Goal: Task Accomplishment & Management: Manage account settings

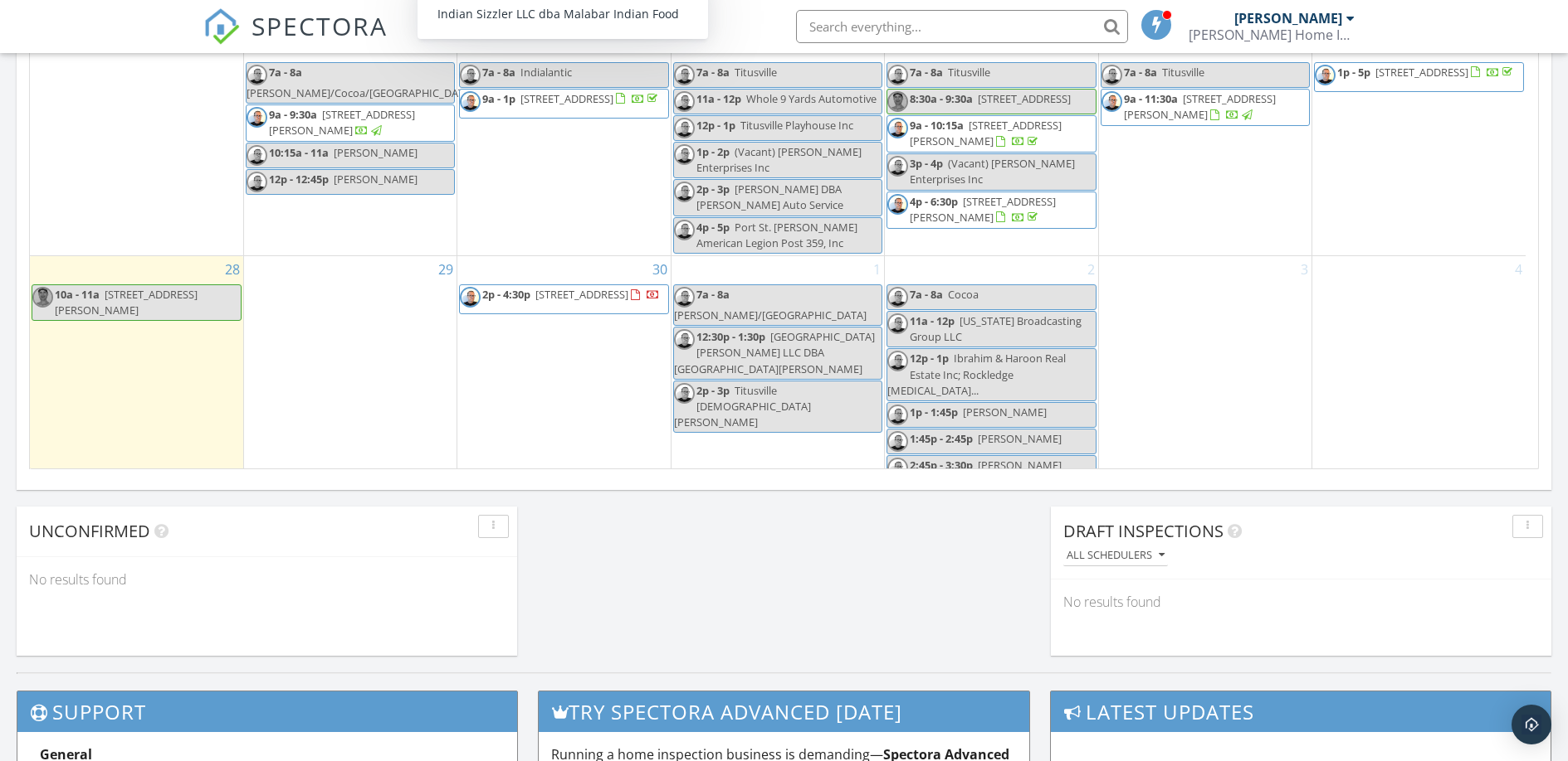
scroll to position [1090, 0]
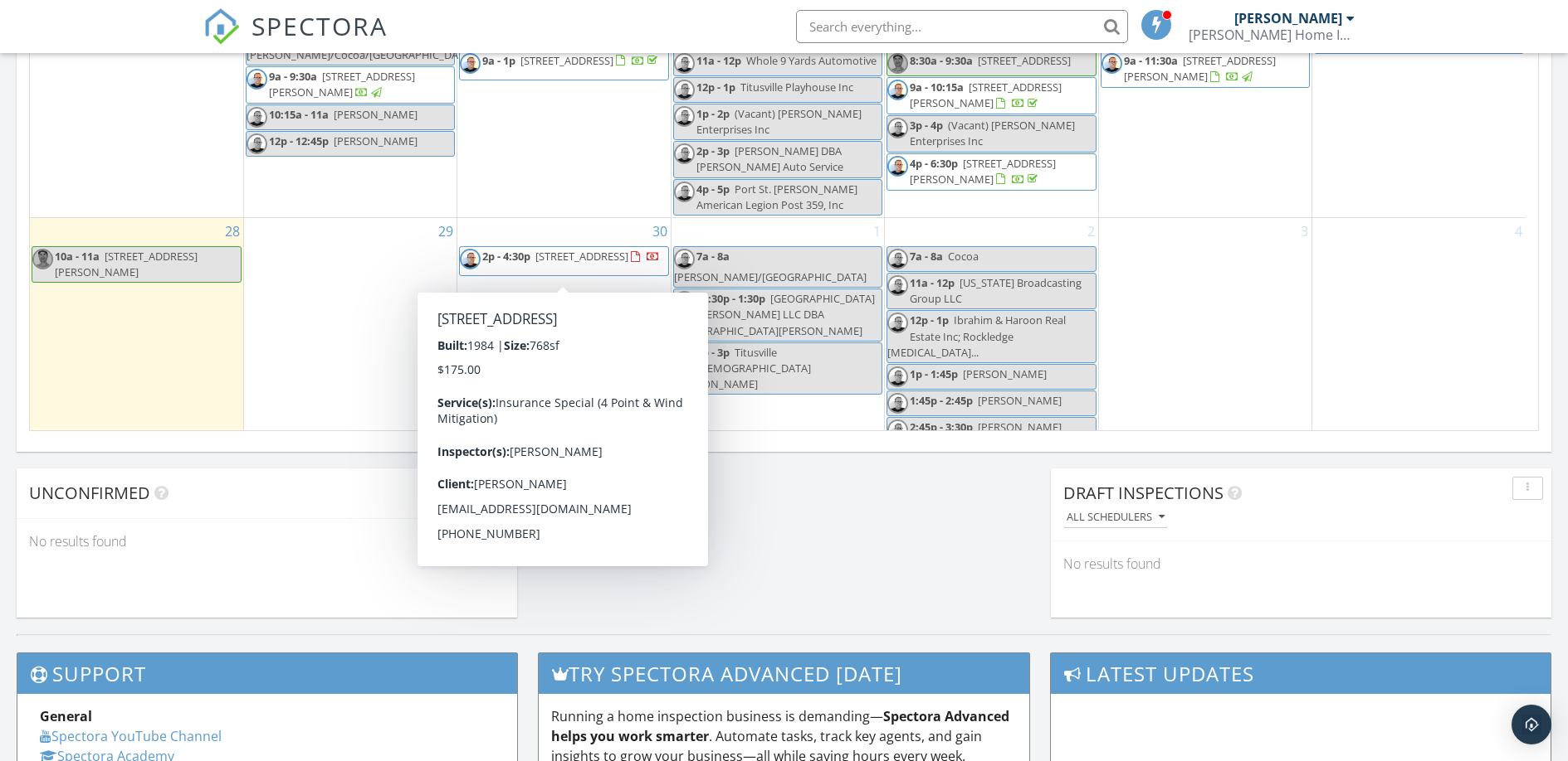
click at [582, 257] on span "555 Rock Pit Rd, Titusville 32796" at bounding box center [581, 256] width 93 height 15
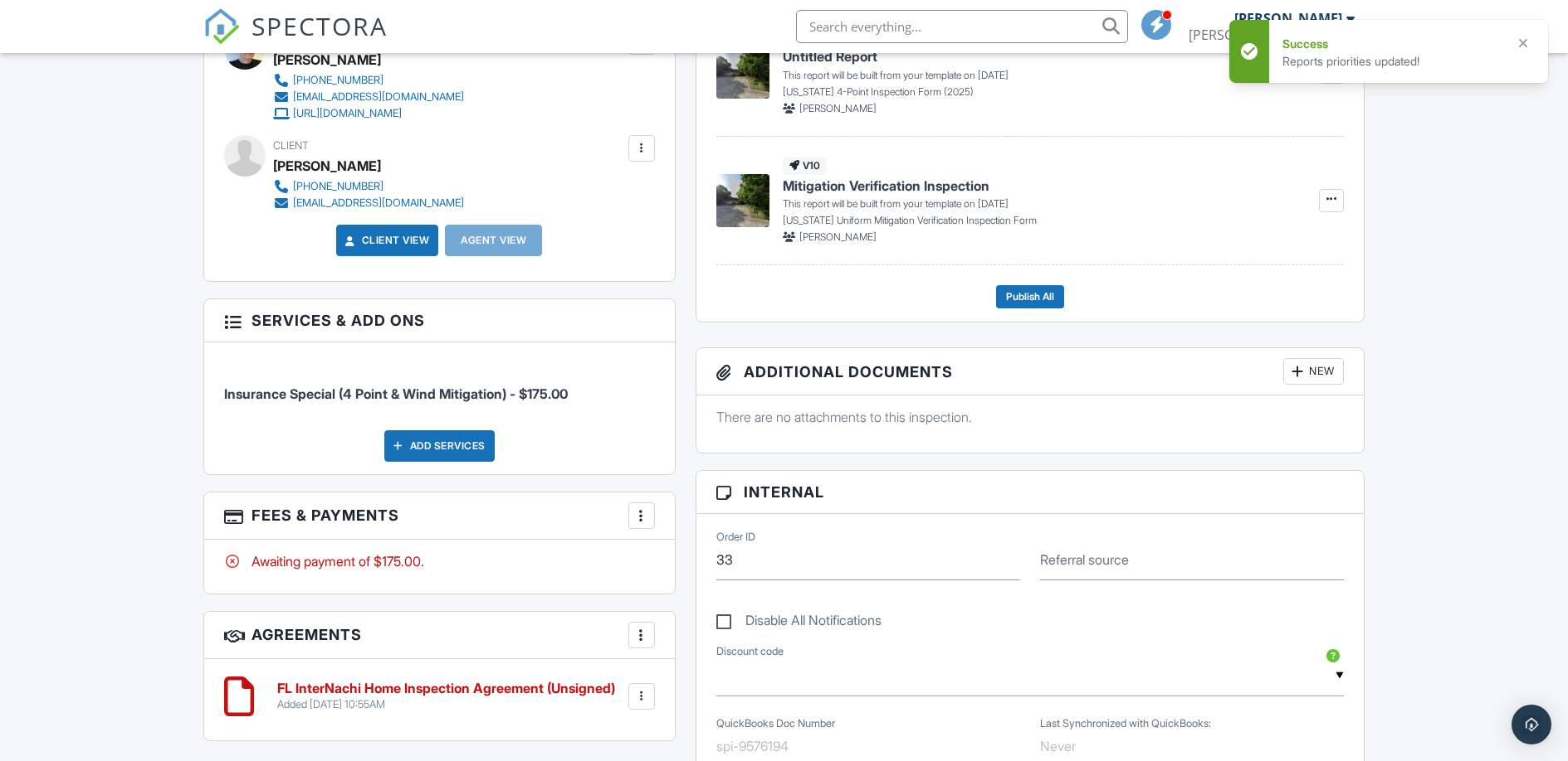
scroll to position [530, 0]
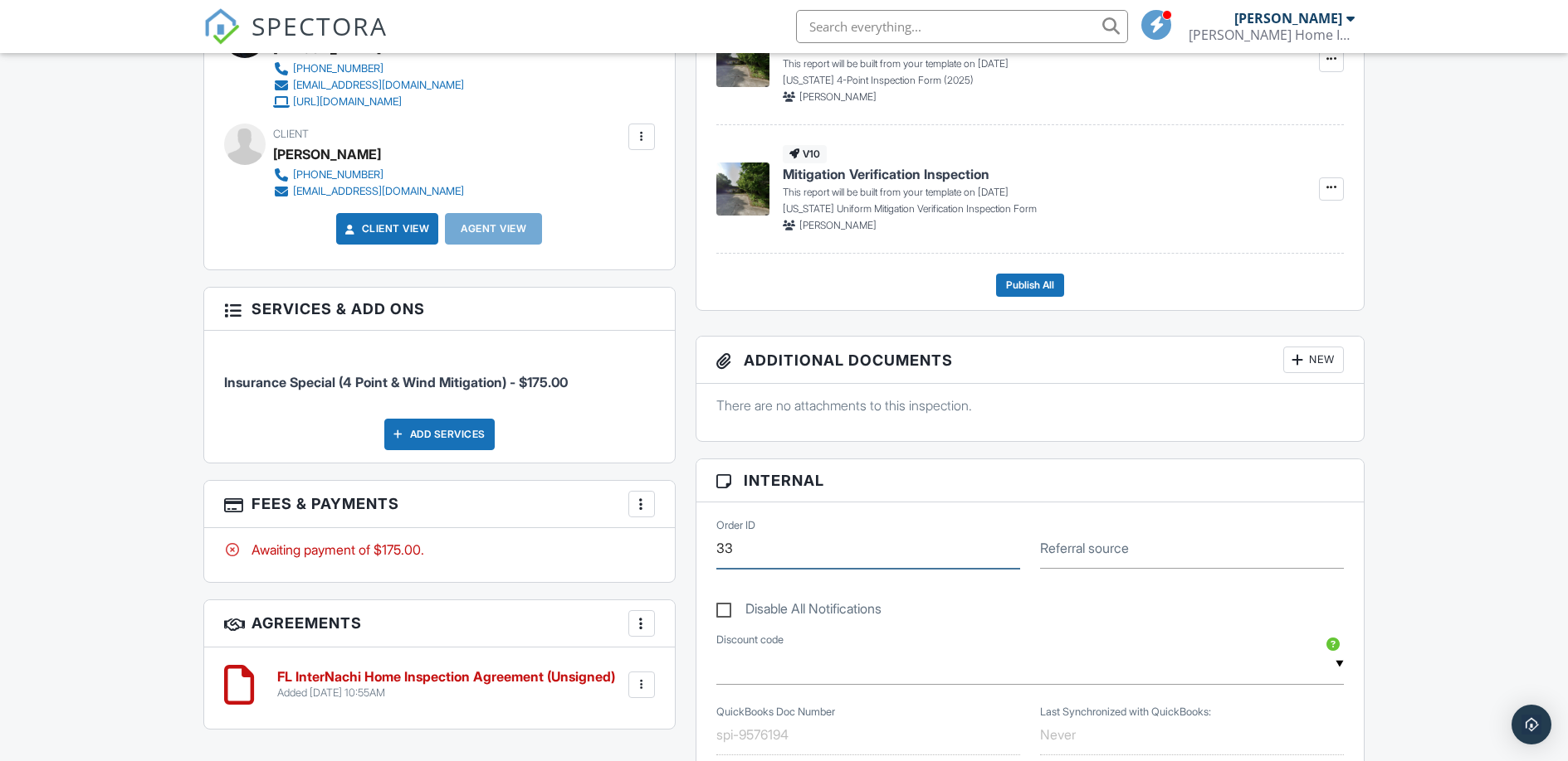
drag, startPoint x: 751, startPoint y: 551, endPoint x: 687, endPoint y: 546, distance: 64.2
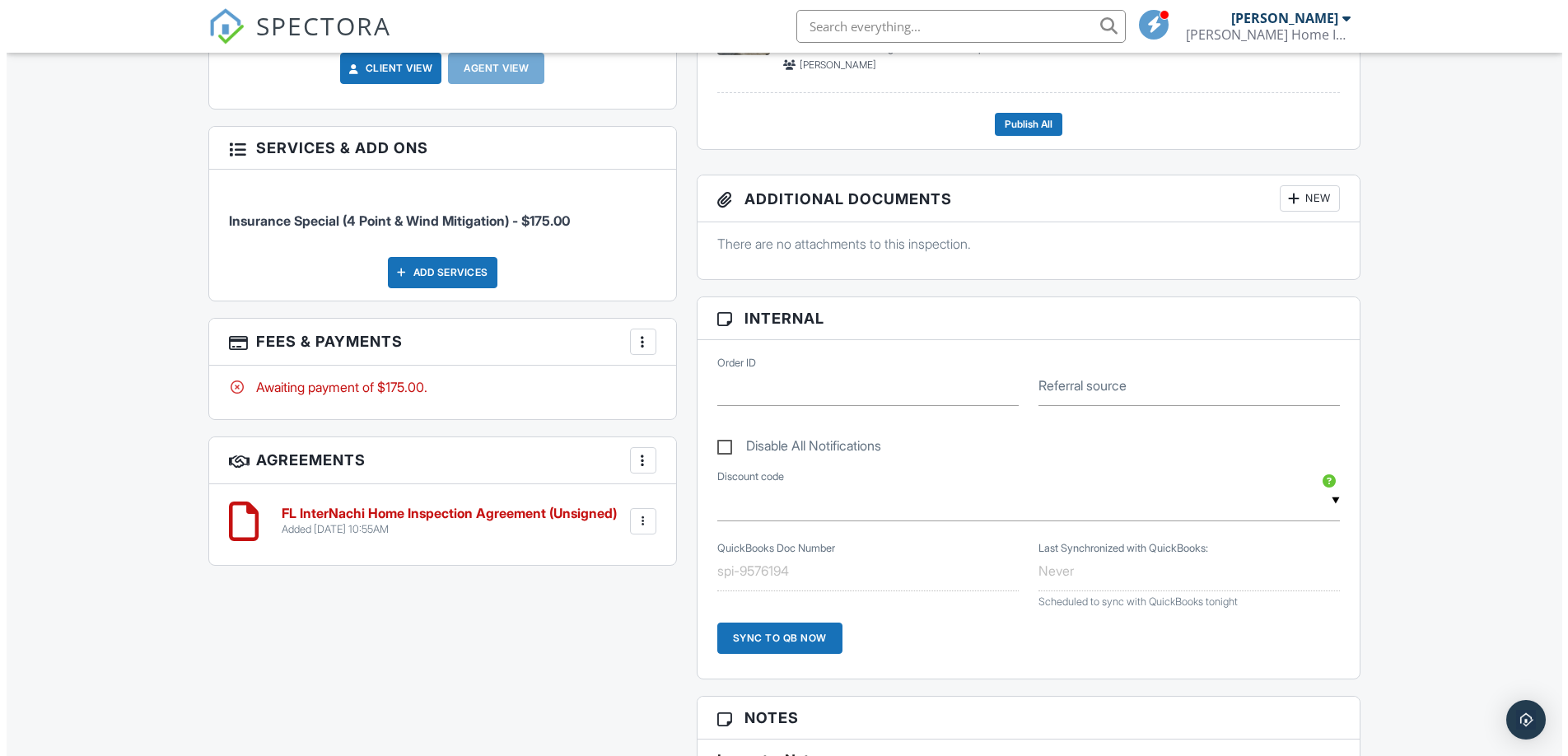
scroll to position [0, 0]
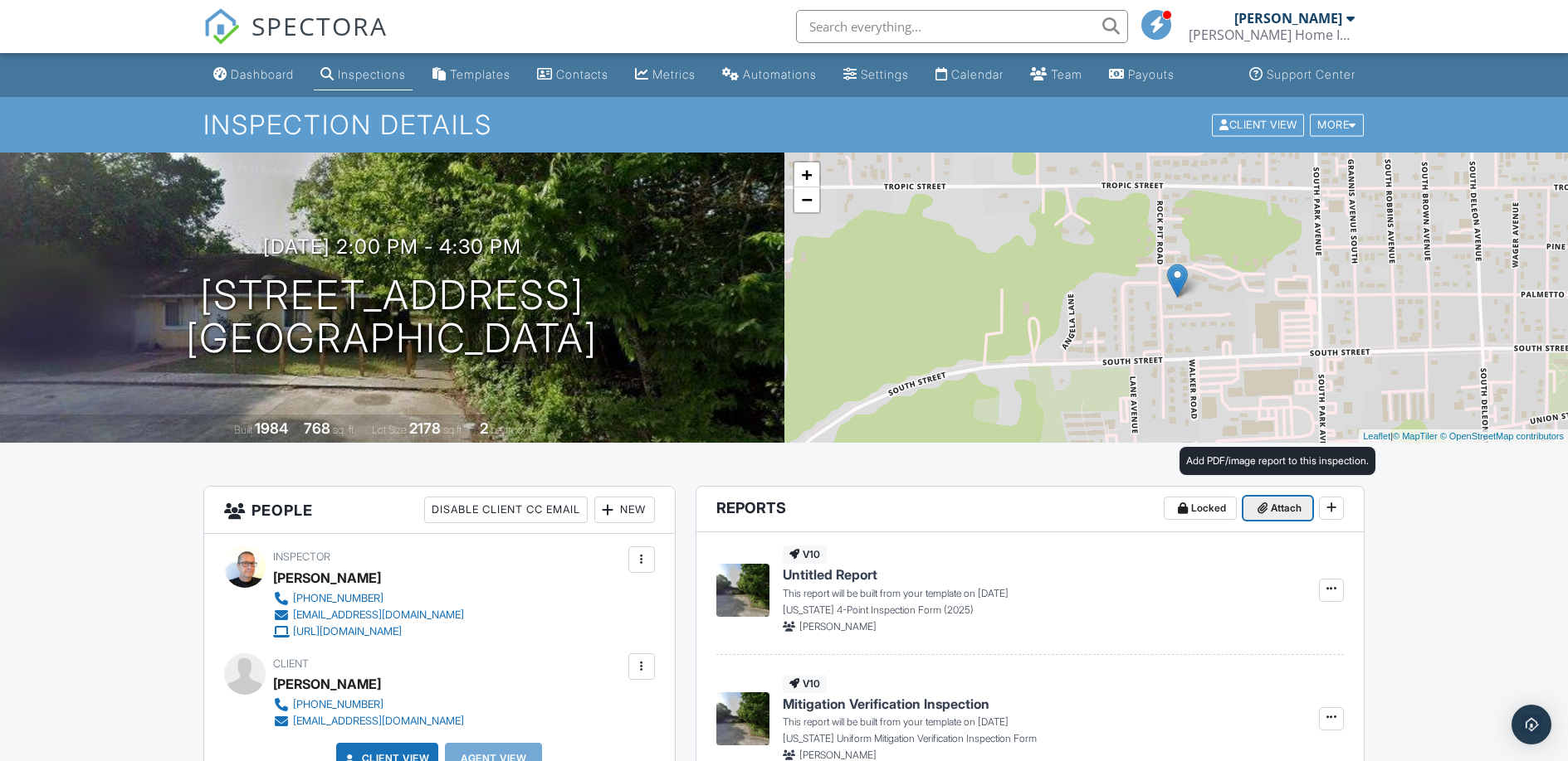
click at [1272, 507] on span "Attach" at bounding box center [1285, 509] width 30 height 17
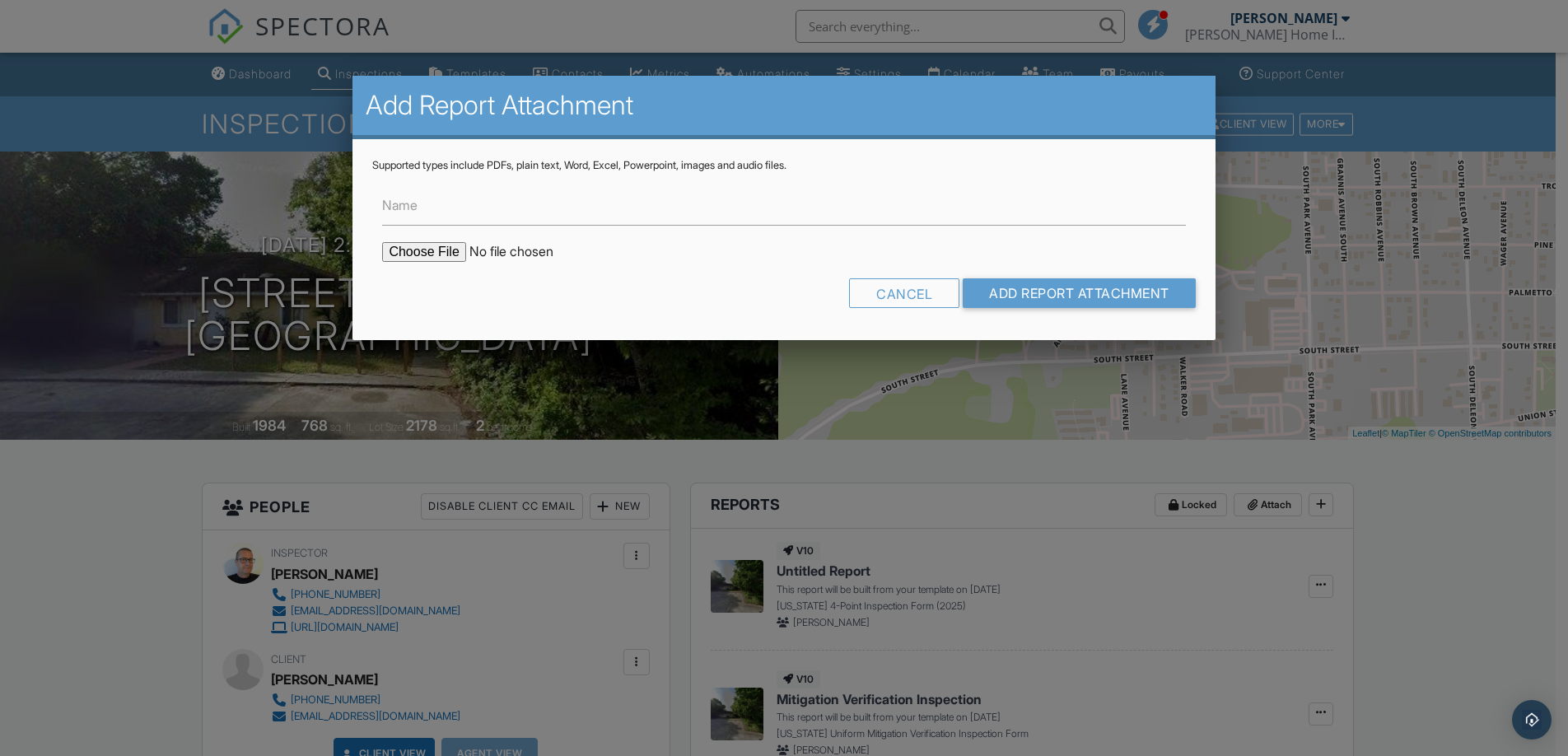
click at [411, 250] on input "file" at bounding box center [522, 252] width 280 height 20
type input "C:\fakepath\Roof Permit 2024.pdf"
click at [1048, 283] on input "Add Report Attachment" at bounding box center [1079, 293] width 233 height 29
